Goal: Complete application form: Complete application form

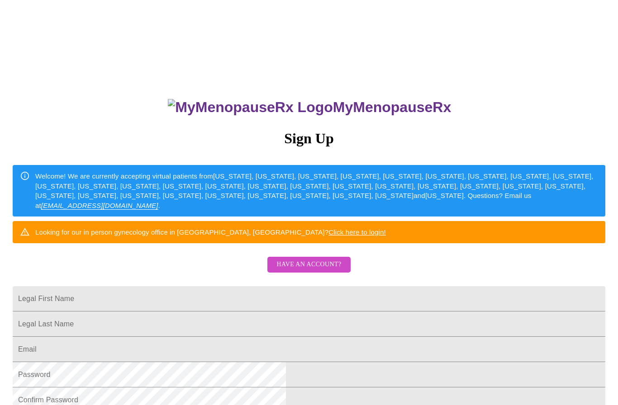
click at [324, 270] on span "Have an account?" at bounding box center [308, 264] width 65 height 11
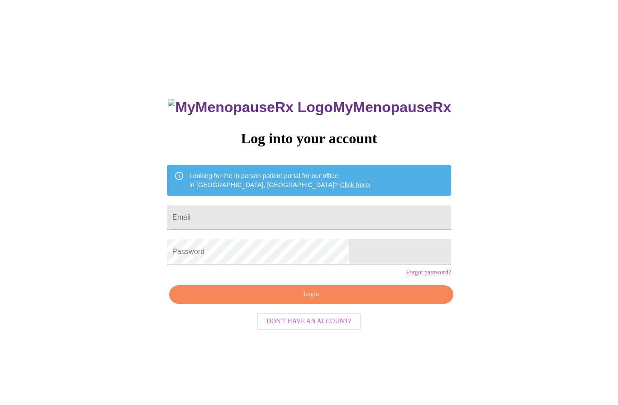
click at [312, 222] on input "Email" at bounding box center [309, 217] width 284 height 25
type input "[EMAIL_ADDRESS][DOMAIN_NAME]"
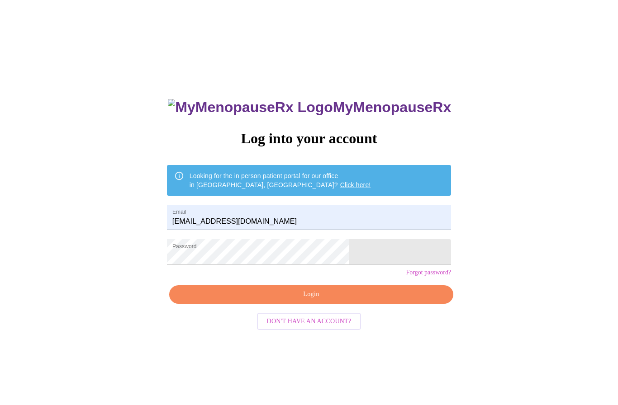
click at [319, 300] on span "Login" at bounding box center [310, 294] width 263 height 11
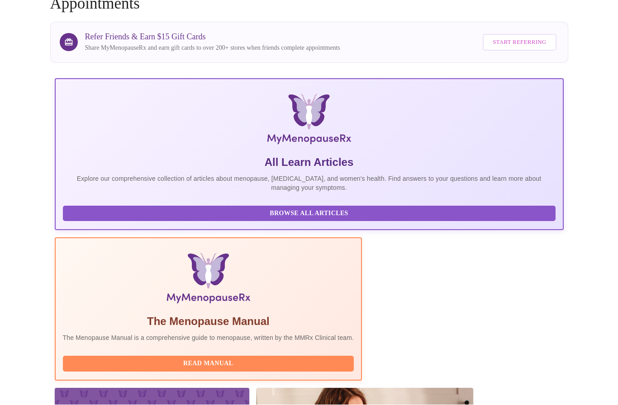
scroll to position [111, 0]
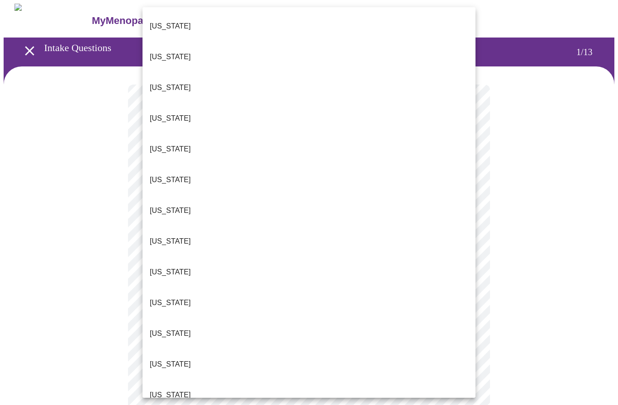
click at [160, 82] on p "[US_STATE]" at bounding box center [170, 87] width 41 height 11
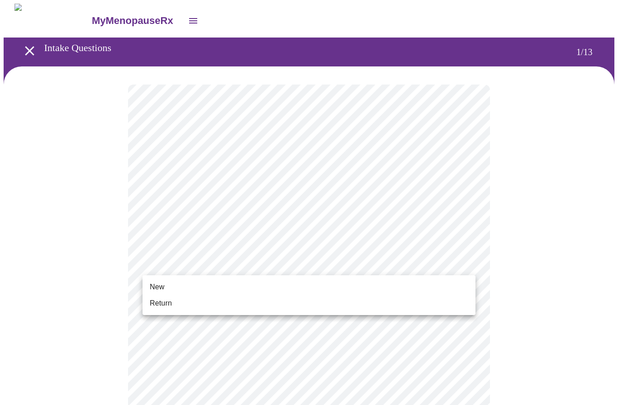
click at [157, 287] on span "New" at bounding box center [157, 287] width 14 height 11
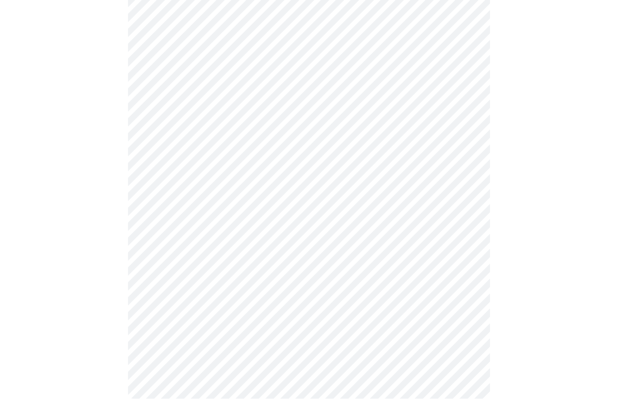
scroll to position [399, 0]
click at [454, 287] on body "MyMenopauseRx Intake Questions 1 / 13" at bounding box center [309, 11] width 610 height 812
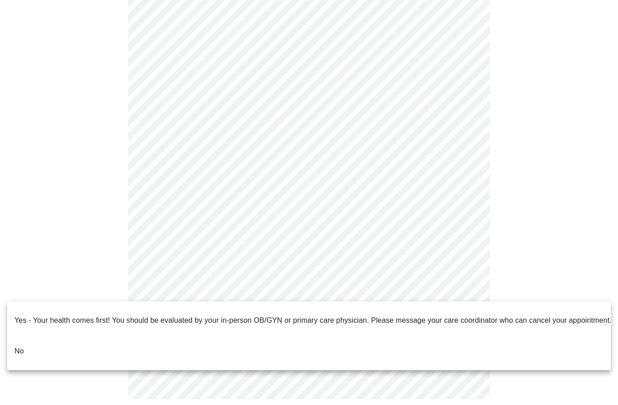
click at [26, 341] on li "No" at bounding box center [308, 351] width 603 height 31
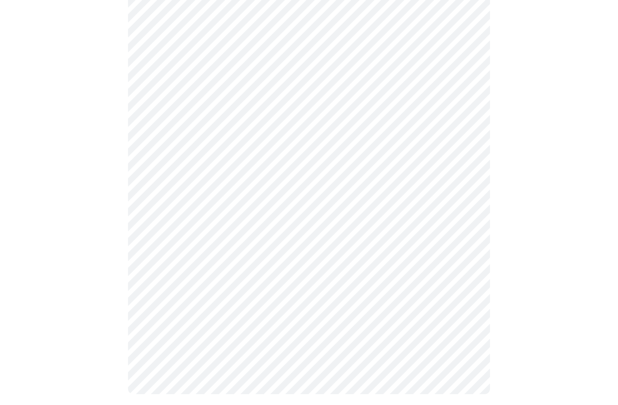
scroll to position [0, 0]
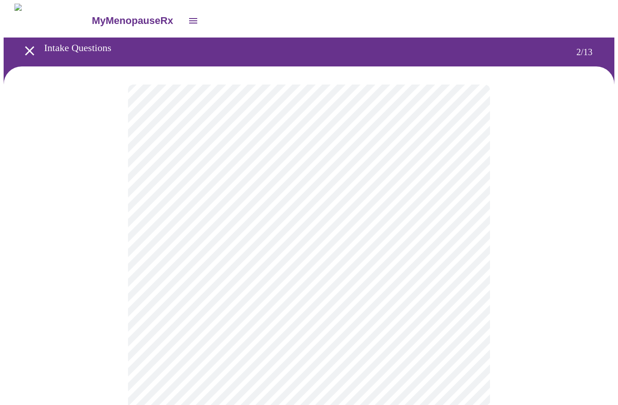
click at [410, 187] on body "MyMenopauseRx Intake Questions 2 / 13" at bounding box center [309, 275] width 610 height 542
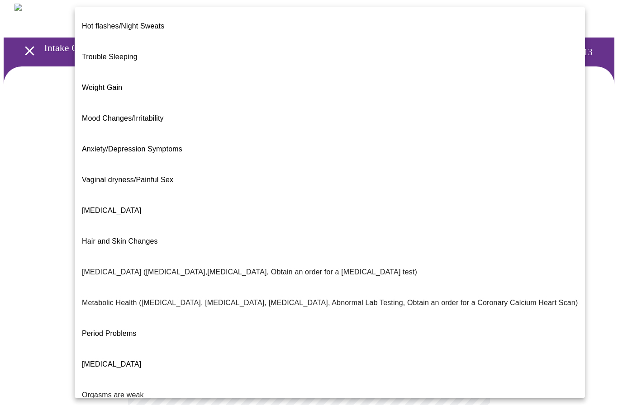
click at [576, 258] on div at bounding box center [309, 202] width 618 height 405
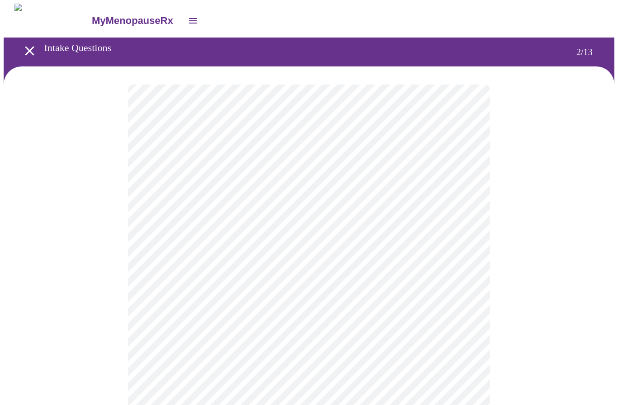
click at [453, 184] on body "MyMenopauseRx Intake Questions 2 / 13" at bounding box center [309, 275] width 610 height 542
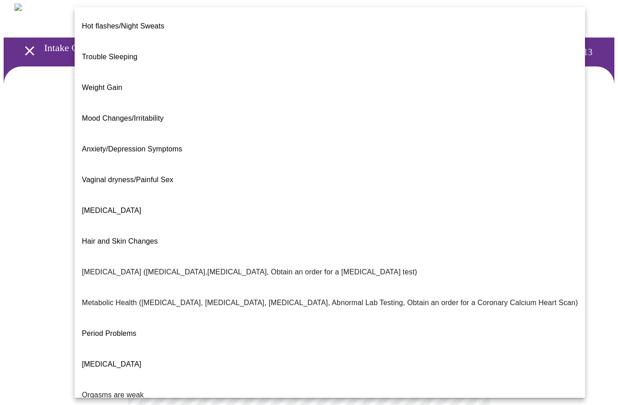
click at [99, 82] on p "Weight Gain" at bounding box center [102, 87] width 40 height 11
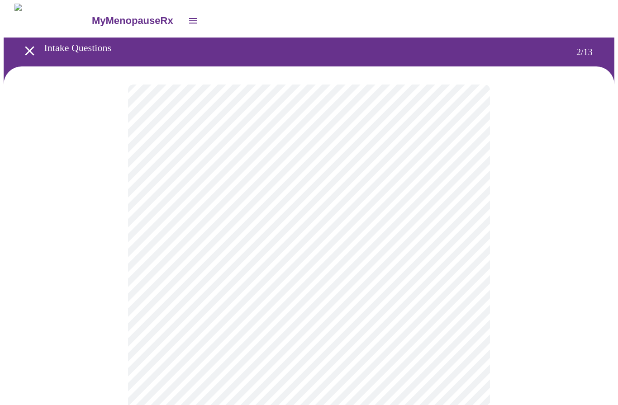
click at [463, 189] on body "MyMenopauseRx Intake Questions 2 / 13" at bounding box center [309, 272] width 610 height 537
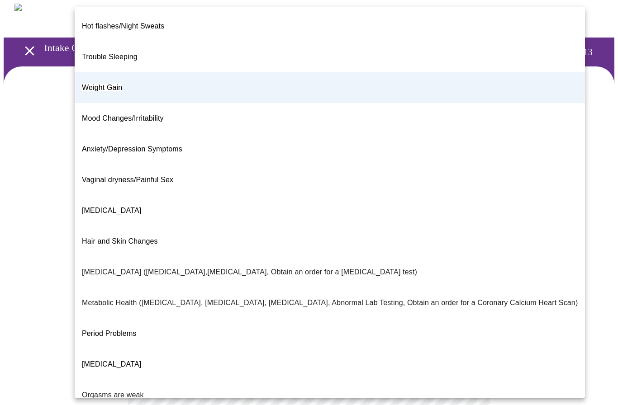
click at [573, 221] on div at bounding box center [309, 202] width 618 height 405
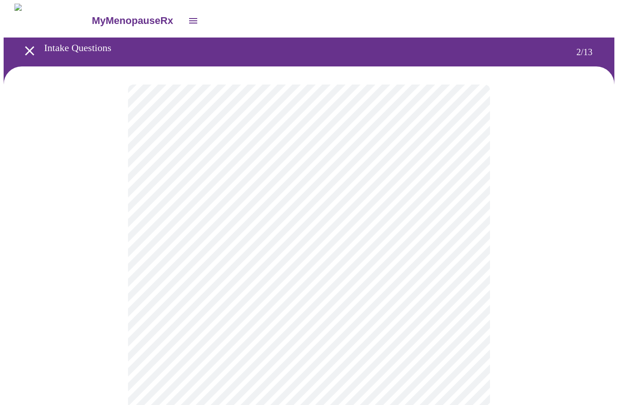
click at [458, 276] on body "MyMenopauseRx Intake Questions 2 / 13" at bounding box center [309, 272] width 610 height 537
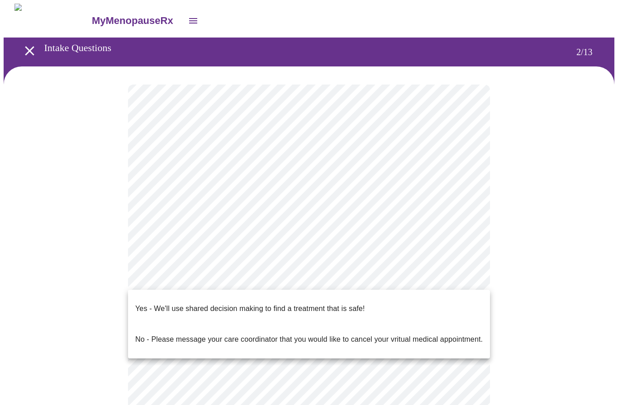
click at [175, 303] on p "Yes - We'll use shared decision making to find a treatment that is safe!" at bounding box center [249, 308] width 229 height 11
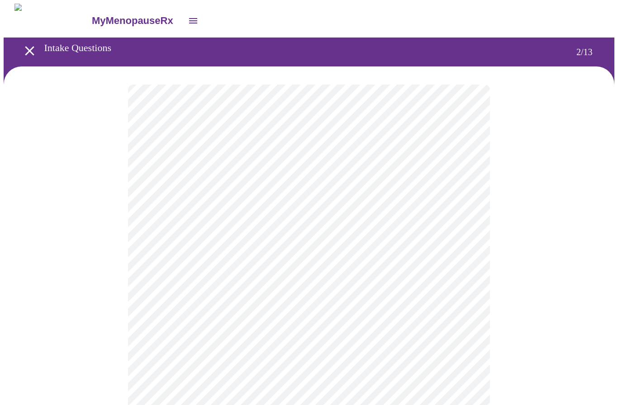
click at [461, 185] on body "MyMenopauseRx Intake Questions 2 / 13" at bounding box center [309, 270] width 610 height 532
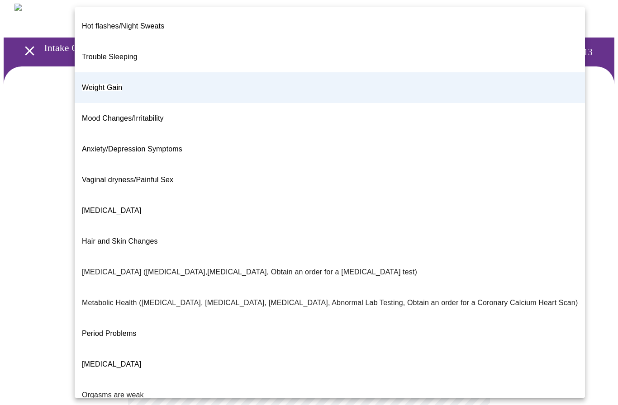
click at [574, 232] on div at bounding box center [309, 202] width 618 height 405
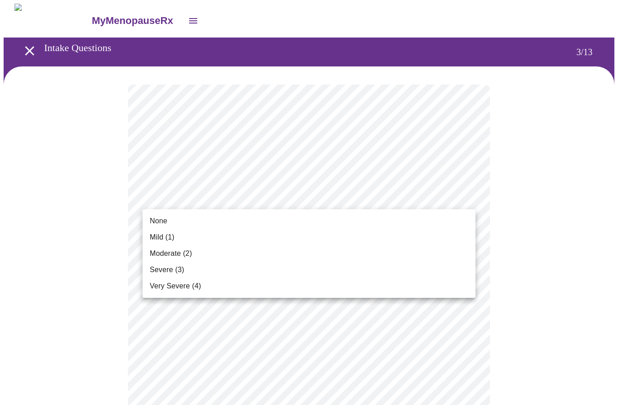
click at [160, 267] on span "Severe (3)" at bounding box center [167, 269] width 34 height 11
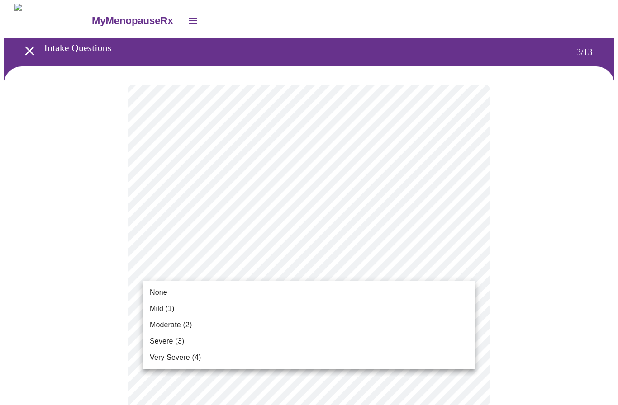
click at [160, 309] on span "Mild (1)" at bounding box center [162, 308] width 25 height 11
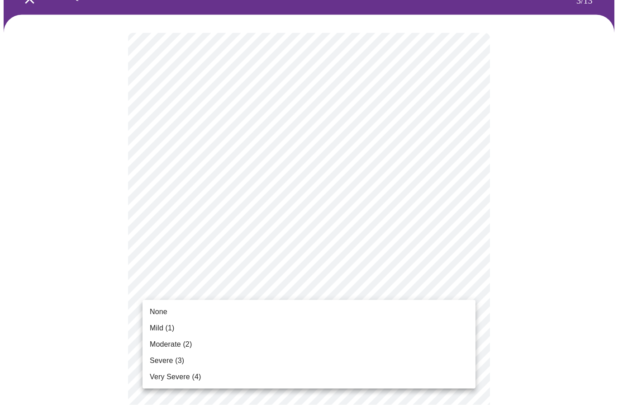
scroll to position [52, 0]
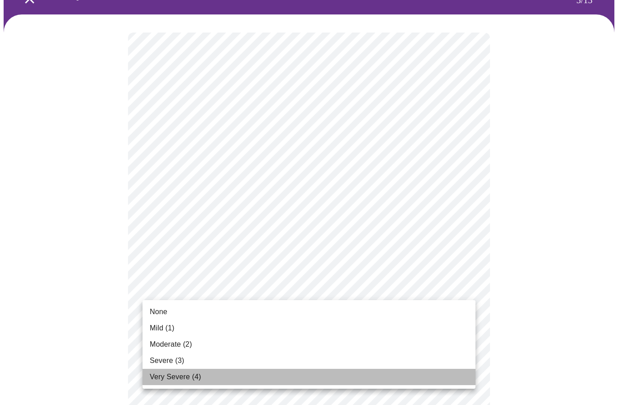
click at [160, 374] on span "Very Severe (4)" at bounding box center [175, 377] width 51 height 11
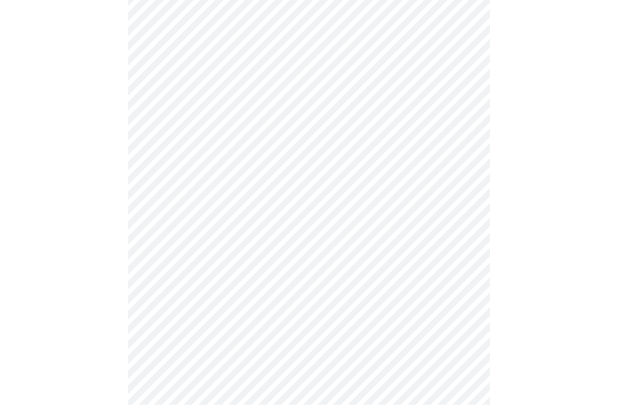
scroll to position [117, 0]
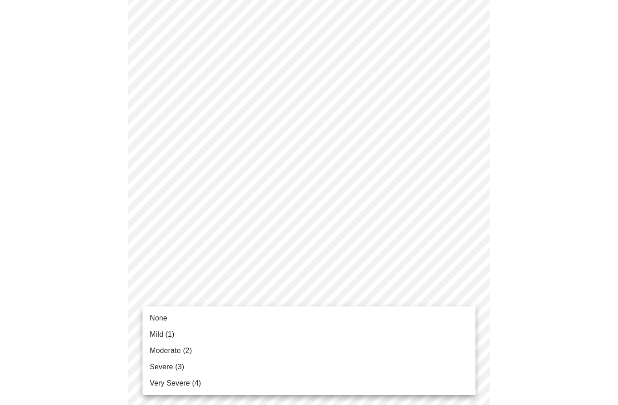
click at [519, 273] on div at bounding box center [309, 202] width 618 height 405
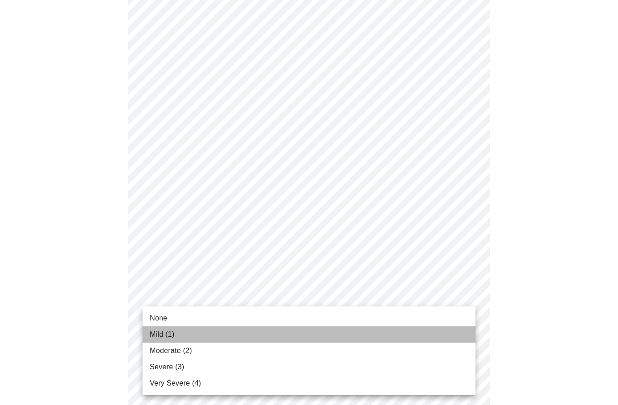
click at [158, 334] on span "Mild (1)" at bounding box center [162, 334] width 25 height 11
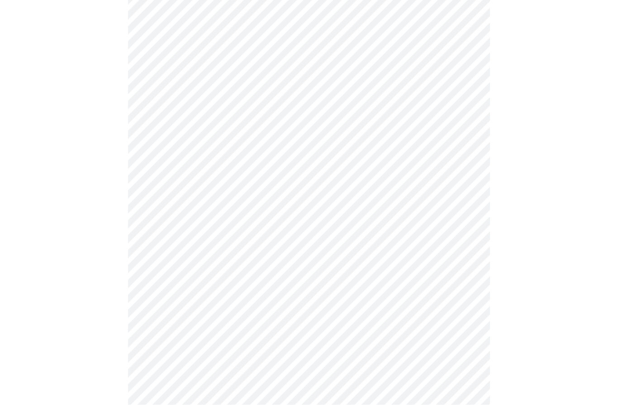
scroll to position [163, 0]
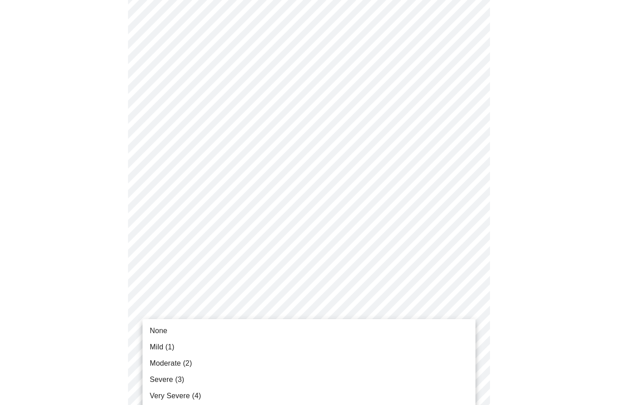
click at [165, 393] on span "Very Severe (4)" at bounding box center [175, 396] width 51 height 11
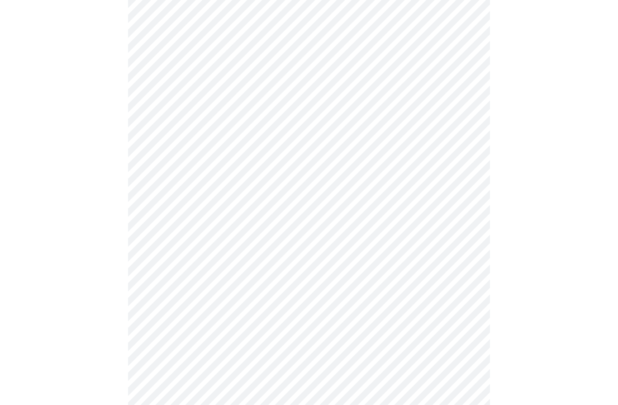
scroll to position [204, 0]
click at [458, 323] on body "MyMenopauseRx Intake Questions 3 / 13" at bounding box center [309, 368] width 610 height 1137
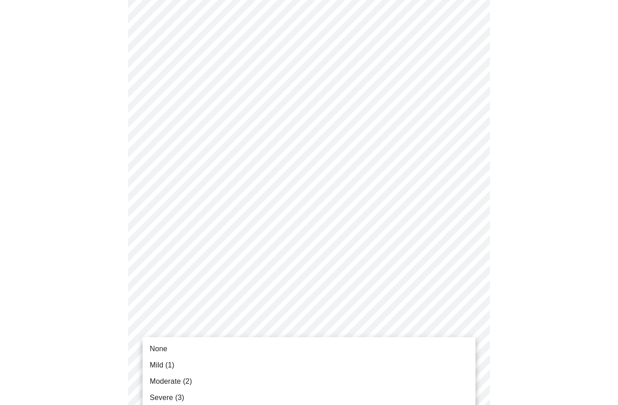
click at [165, 382] on span "Moderate (2)" at bounding box center [171, 381] width 42 height 11
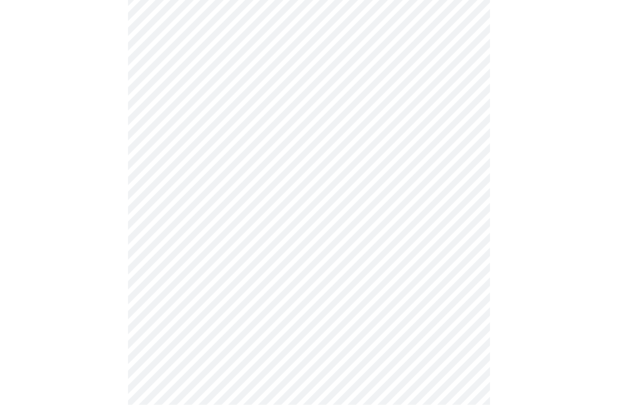
scroll to position [225, 0]
click at [462, 186] on body "MyMenopauseRx Intake Questions 3 / 13" at bounding box center [309, 341] width 610 height 1124
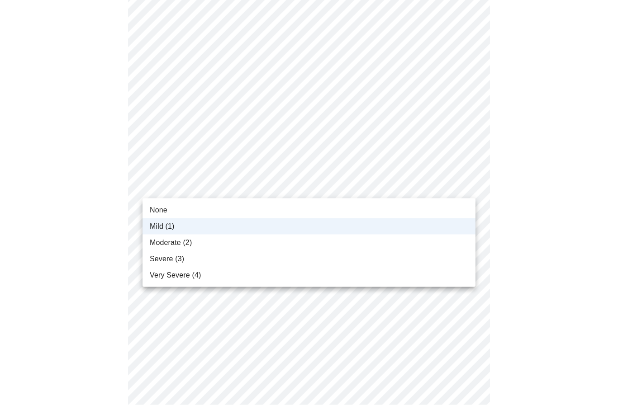
scroll to position [225, 0]
click at [160, 246] on span "Moderate (2)" at bounding box center [171, 242] width 42 height 11
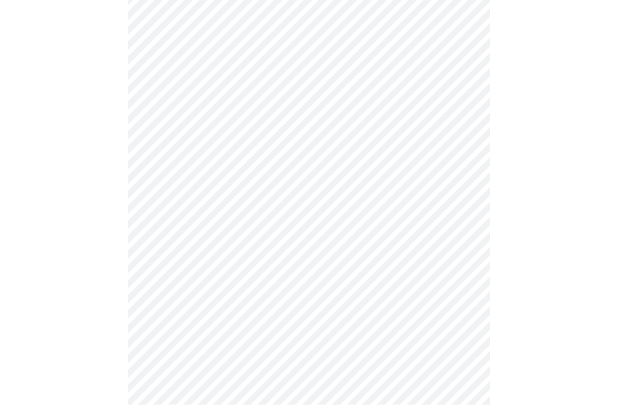
scroll to position [298, 0]
click at [448, 297] on body "MyMenopauseRx Intake Questions 3 / 13" at bounding box center [309, 268] width 610 height 1124
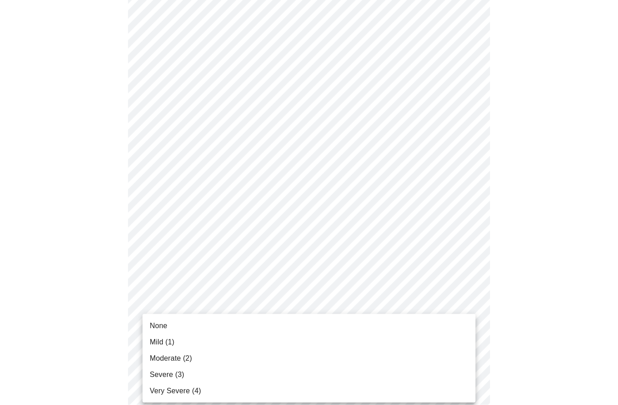
scroll to position [298, 0]
click at [167, 391] on span "Very Severe (4)" at bounding box center [175, 391] width 51 height 11
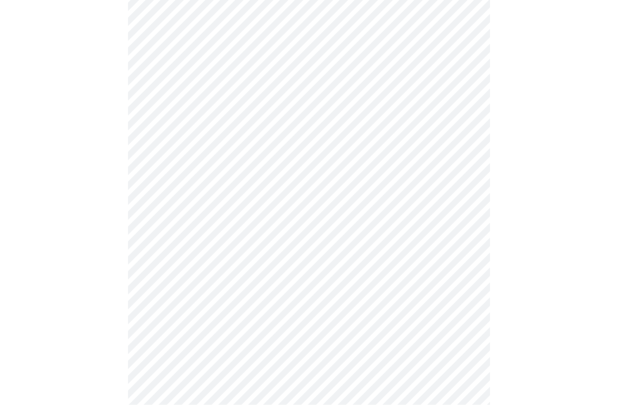
scroll to position [366, 0]
click at [452, 302] on body "MyMenopauseRx Intake Questions 3 / 13" at bounding box center [309, 194] width 610 height 1112
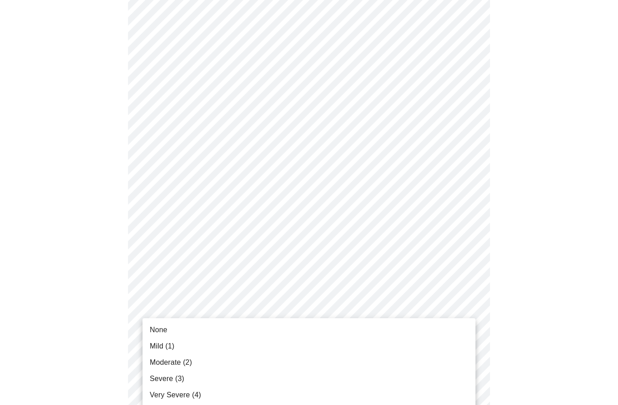
click at [164, 361] on span "Moderate (2)" at bounding box center [171, 362] width 42 height 11
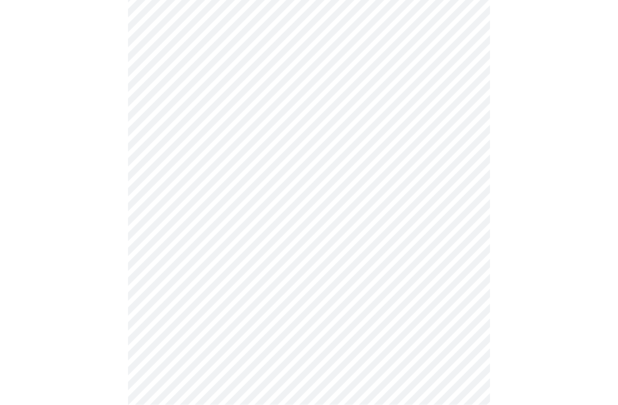
scroll to position [434, 0]
click at [441, 308] on body "MyMenopauseRx Intake Questions 3 / 13" at bounding box center [309, 120] width 610 height 1100
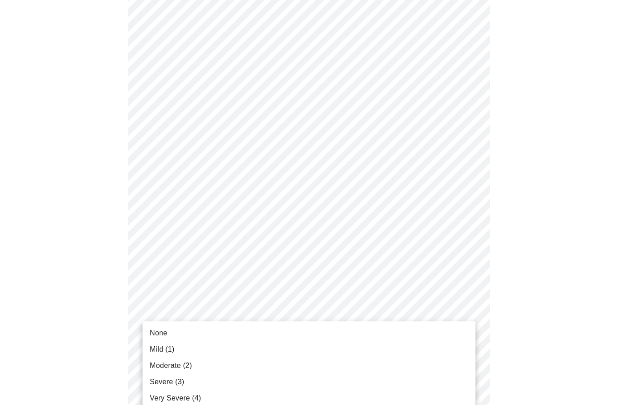
click at [164, 384] on span "Severe (3)" at bounding box center [167, 382] width 34 height 11
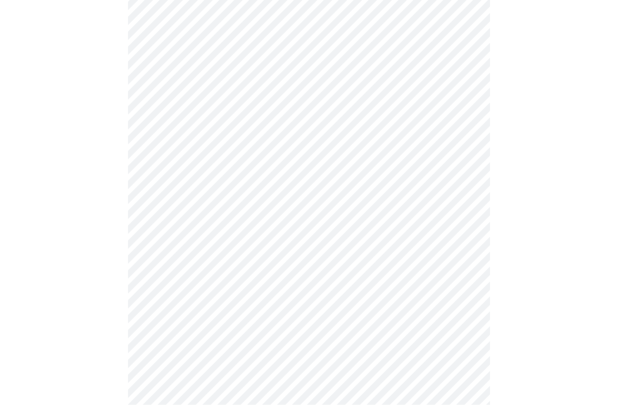
scroll to position [501, 0]
click at [446, 311] on body "MyMenopauseRx Intake Questions 3 / 13" at bounding box center [309, 47] width 610 height 1088
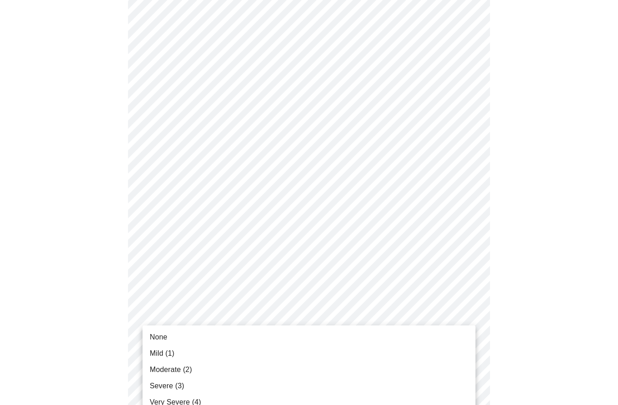
click at [159, 353] on span "Mild (1)" at bounding box center [162, 353] width 25 height 11
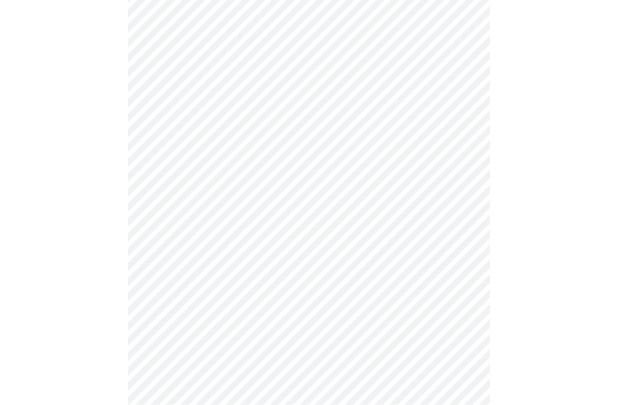
scroll to position [569, 0]
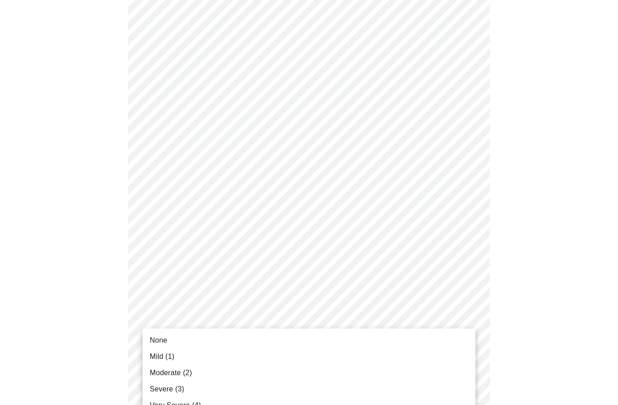
click at [159, 387] on span "Severe (3)" at bounding box center [167, 389] width 34 height 11
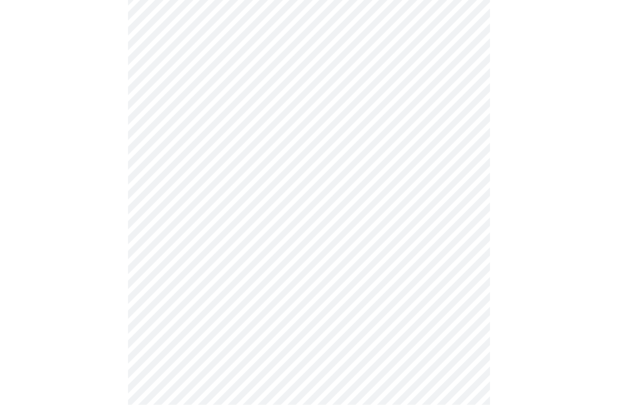
scroll to position [610, 0]
click at [456, 177] on body "MyMenopauseRx Intake Questions 3 / 13" at bounding box center [309, 300] width 610 height 1063
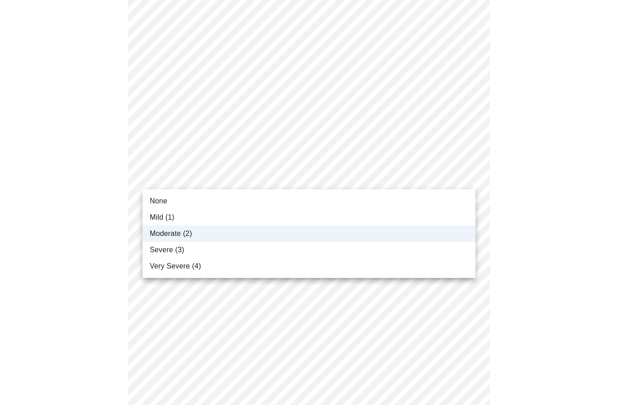
click at [165, 250] on span "Severe (3)" at bounding box center [167, 250] width 34 height 11
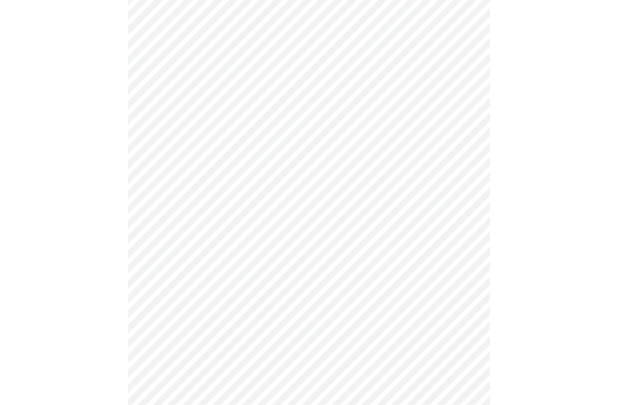
scroll to position [282, 0]
click at [457, 266] on body "MyMenopauseRx Intake Questions 4 / 13" at bounding box center [309, 167] width 610 height 890
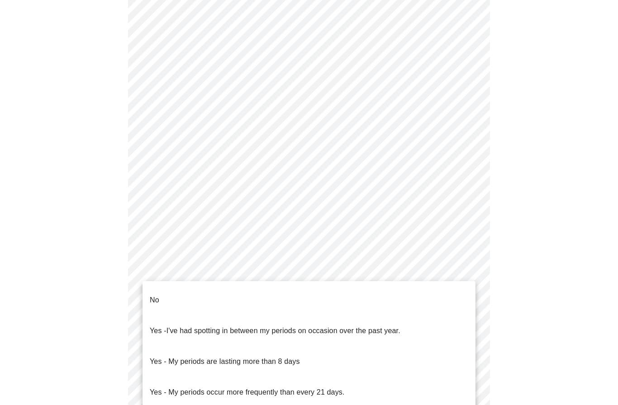
scroll to position [316, 0]
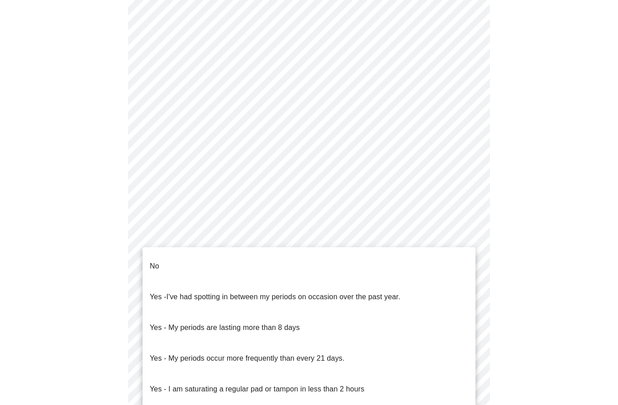
click at [349, 384] on p "Yes - I am saturating a regular pad or tampon in less than 2 hours" at bounding box center [257, 389] width 214 height 11
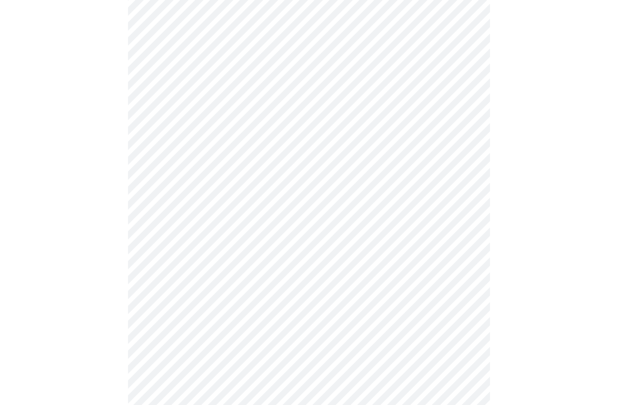
click at [458, 297] on body "MyMenopauseRx Intake Questions 4 / 13" at bounding box center [309, 130] width 610 height 885
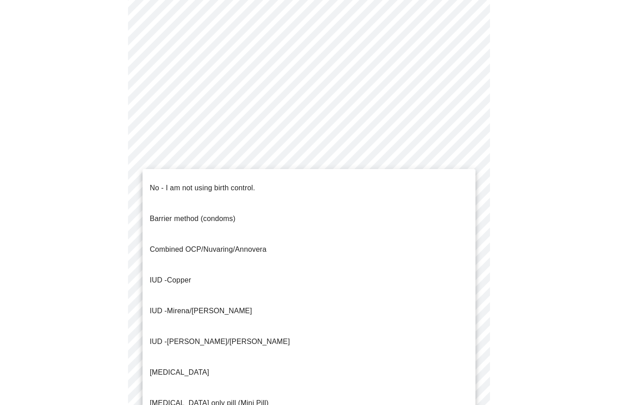
click at [223, 183] on p "No - I am not using birth control." at bounding box center [202, 188] width 105 height 11
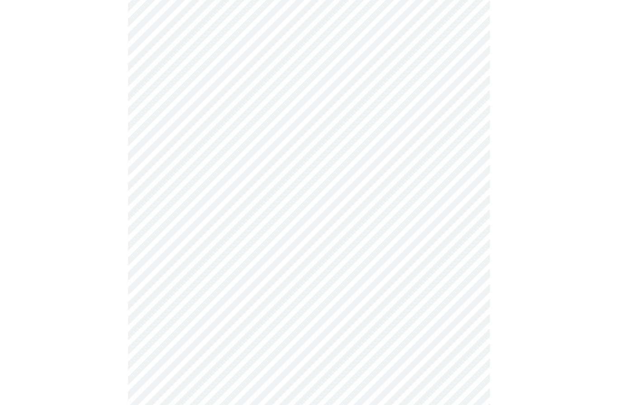
scroll to position [407, 0]
click at [463, 278] on body "MyMenopauseRx Intake Questions 4 / 13" at bounding box center [309, 36] width 610 height 880
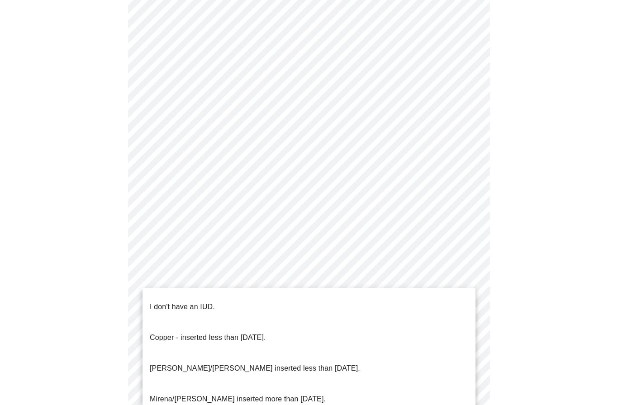
click at [193, 302] on p "I don't have an IUD." at bounding box center [182, 307] width 65 height 11
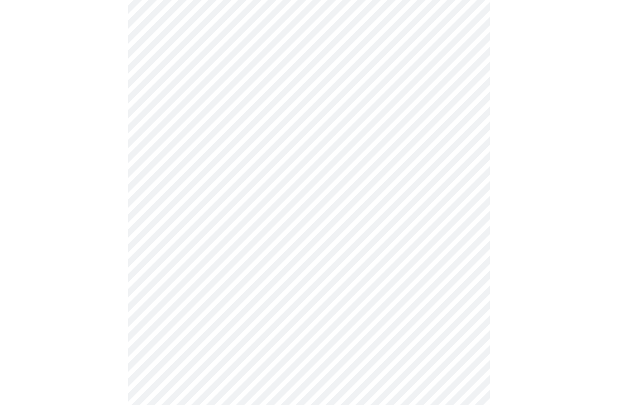
click at [339, 338] on body "MyMenopauseRx Intake Questions 4 / 13" at bounding box center [309, 33] width 610 height 875
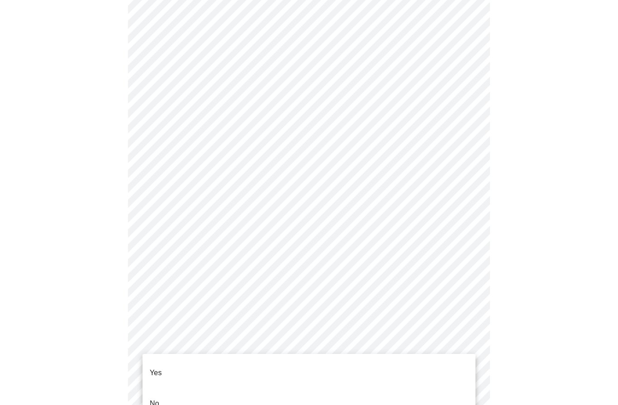
click at [161, 372] on span "Yes" at bounding box center [156, 372] width 12 height 25
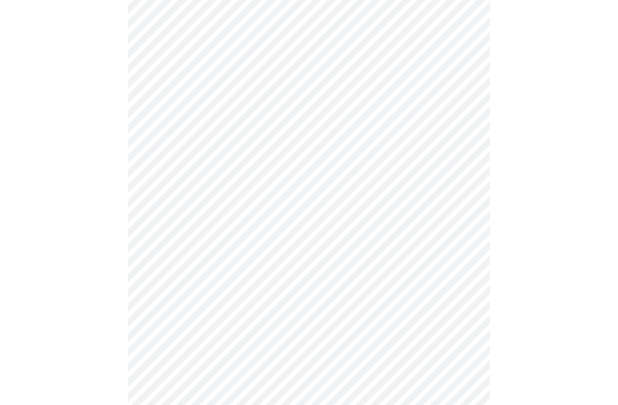
scroll to position [0, 0]
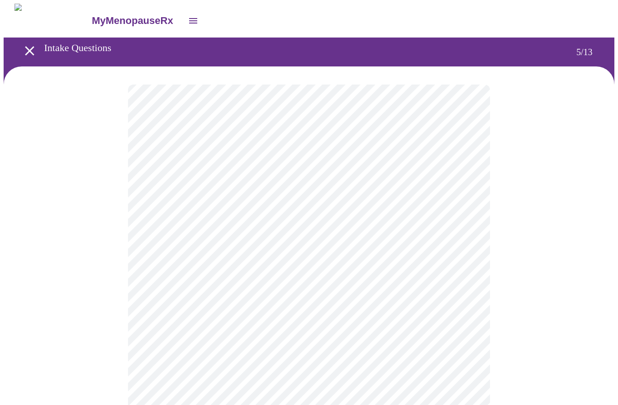
click at [346, 236] on body "MyMenopauseRx Intake Questions 5 / 13" at bounding box center [309, 369] width 610 height 731
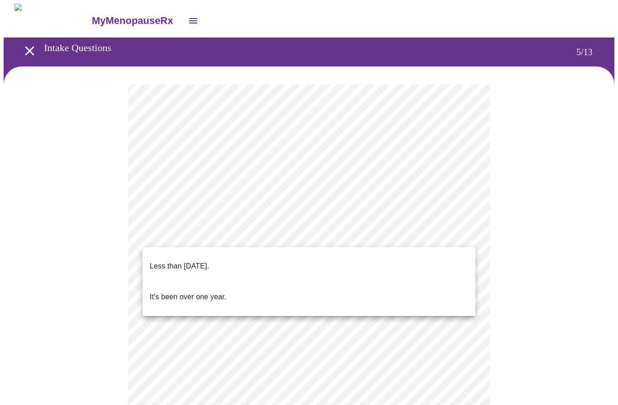
click at [209, 261] on p "Less than [DATE]." at bounding box center [179, 266] width 59 height 11
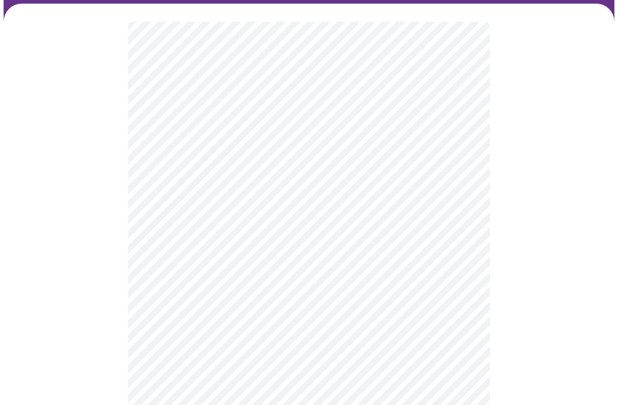
scroll to position [59, 0]
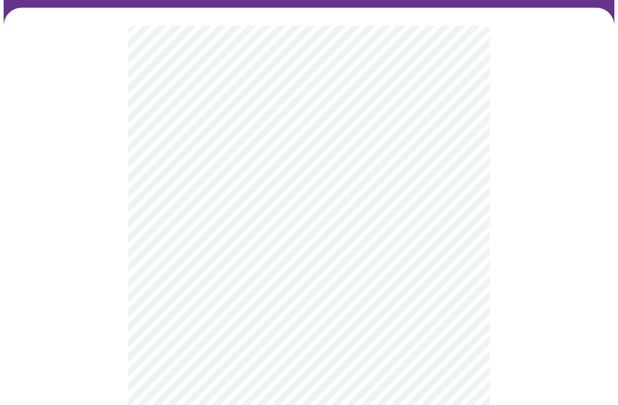
click at [405, 253] on body "MyMenopauseRx Intake Questions 5 / 13" at bounding box center [309, 308] width 610 height 726
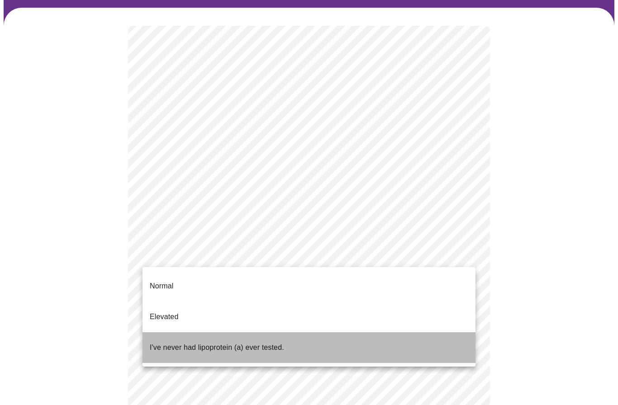
click at [180, 342] on p "I've never had lipoprotein (a) ever tested." at bounding box center [217, 347] width 134 height 11
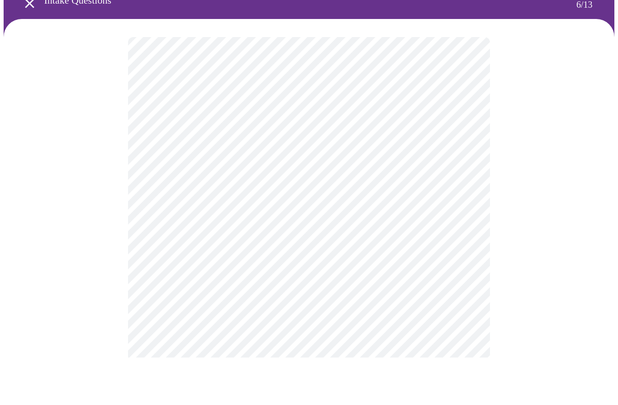
scroll to position [0, 0]
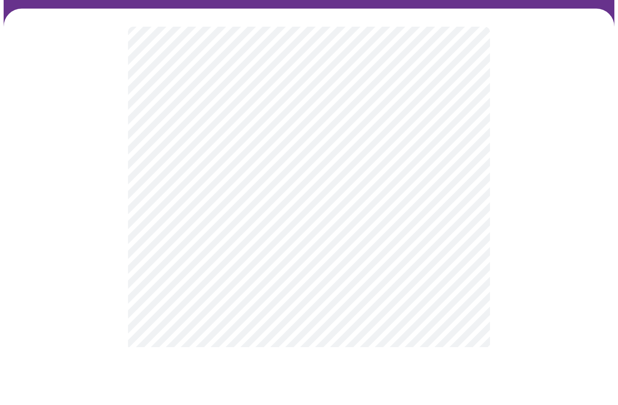
click at [410, 201] on body "MyMenopauseRx Intake Questions 6 / 13" at bounding box center [309, 245] width 610 height 482
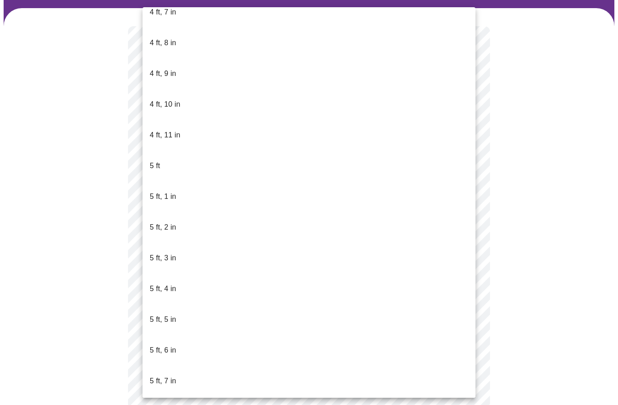
scroll to position [600, 0]
click at [160, 404] on p "5 ft, 8 in" at bounding box center [163, 409] width 26 height 11
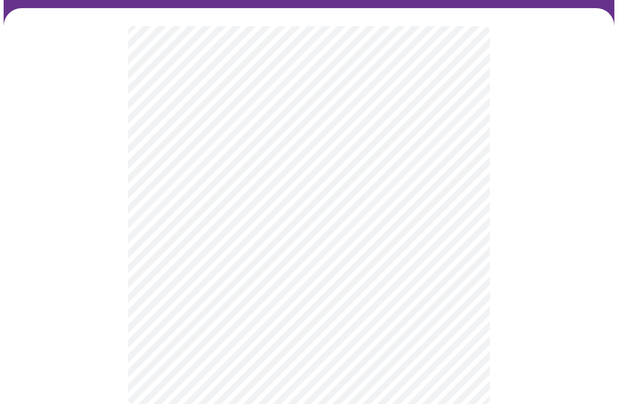
scroll to position [58, 0]
